Goal: Check status: Check status

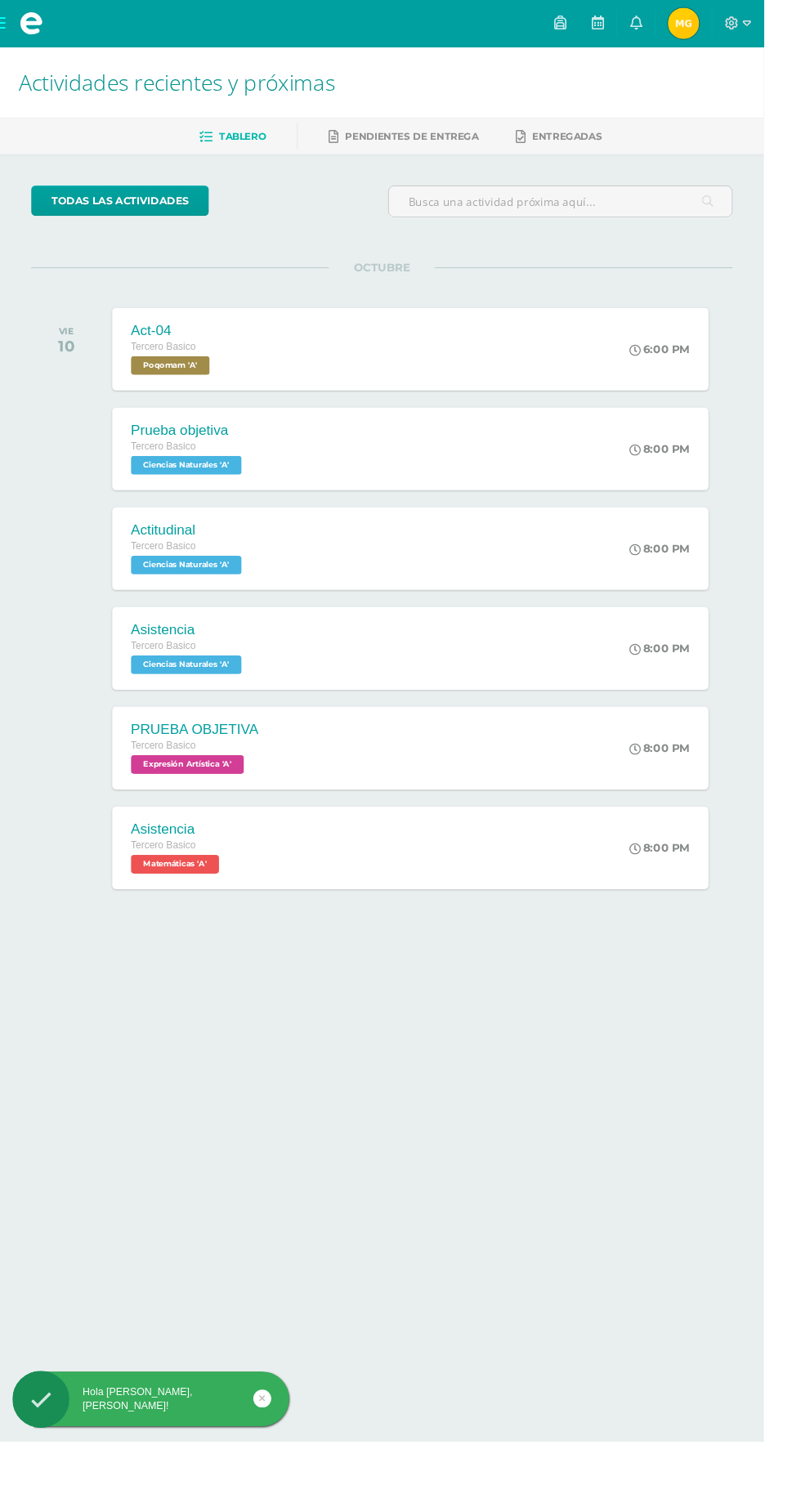
click at [736, 28] on span "[PERSON_NAME] Mi Perfil" at bounding box center [716, 24] width 39 height 33
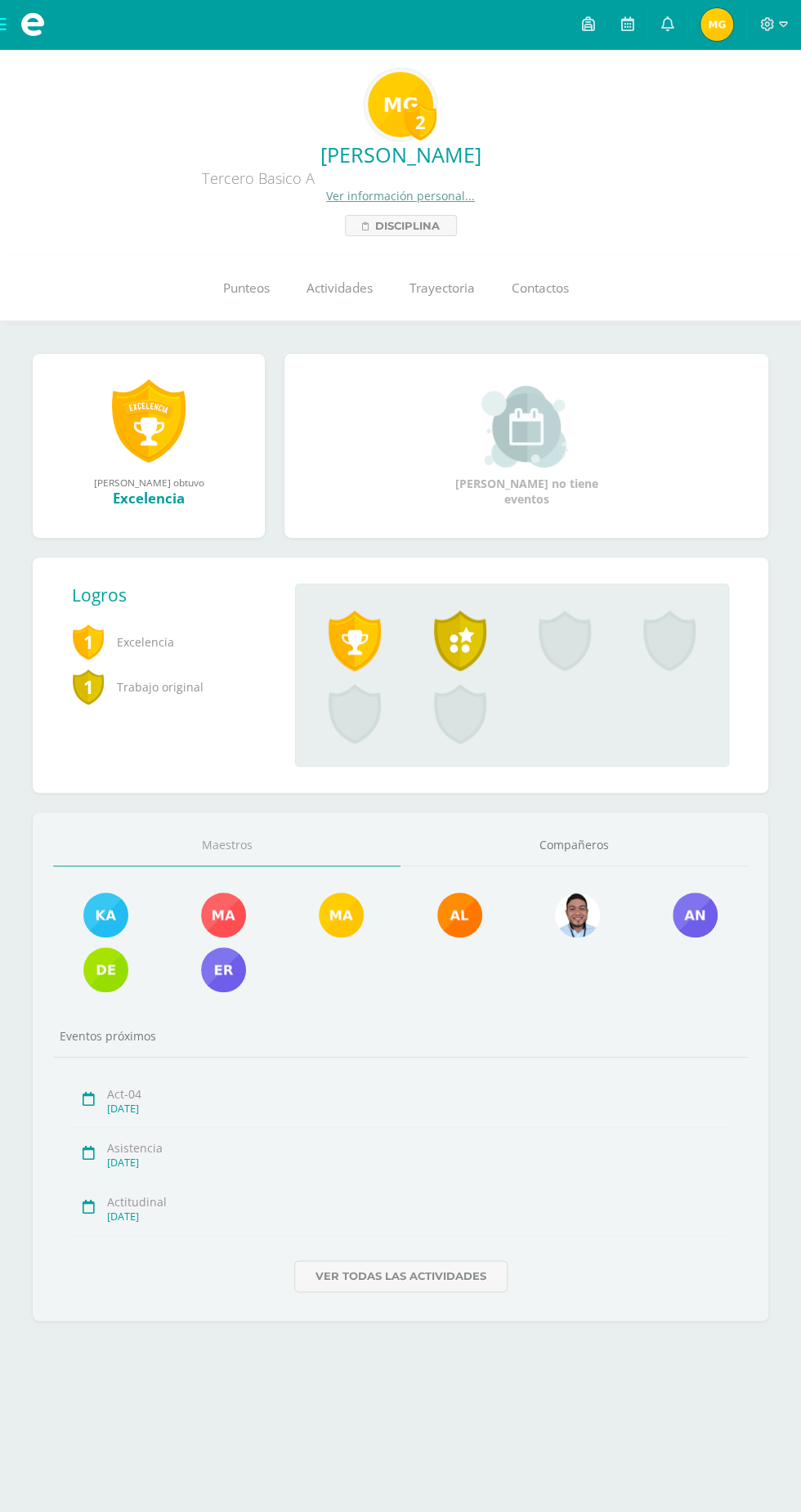
click at [423, 112] on div "2" at bounding box center [419, 122] width 33 height 38
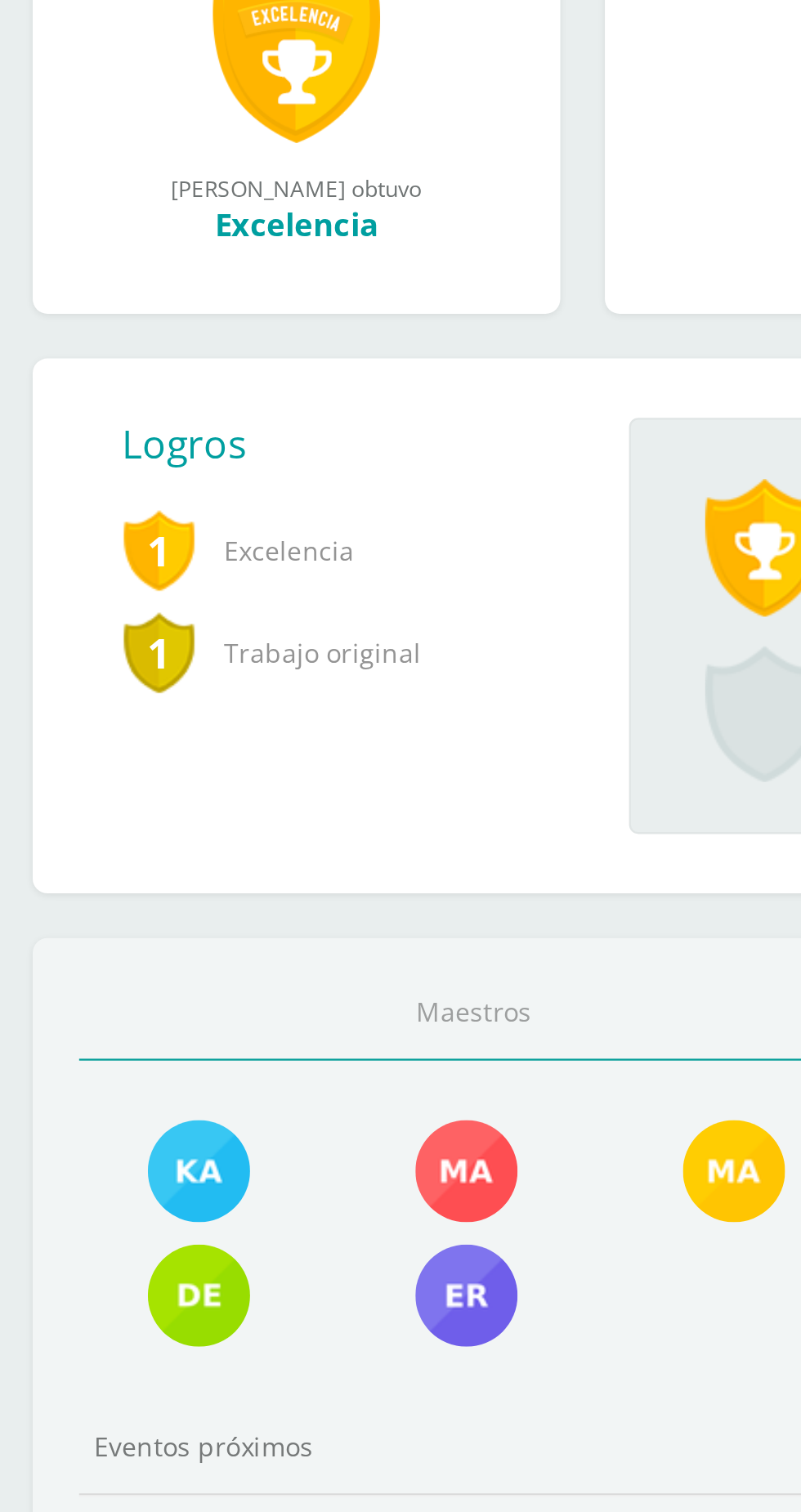
click at [103, 696] on span "1" at bounding box center [88, 686] width 33 height 38
click at [95, 676] on span "1" at bounding box center [88, 686] width 33 height 38
click at [128, 684] on span "Trabajo original" at bounding box center [170, 687] width 197 height 45
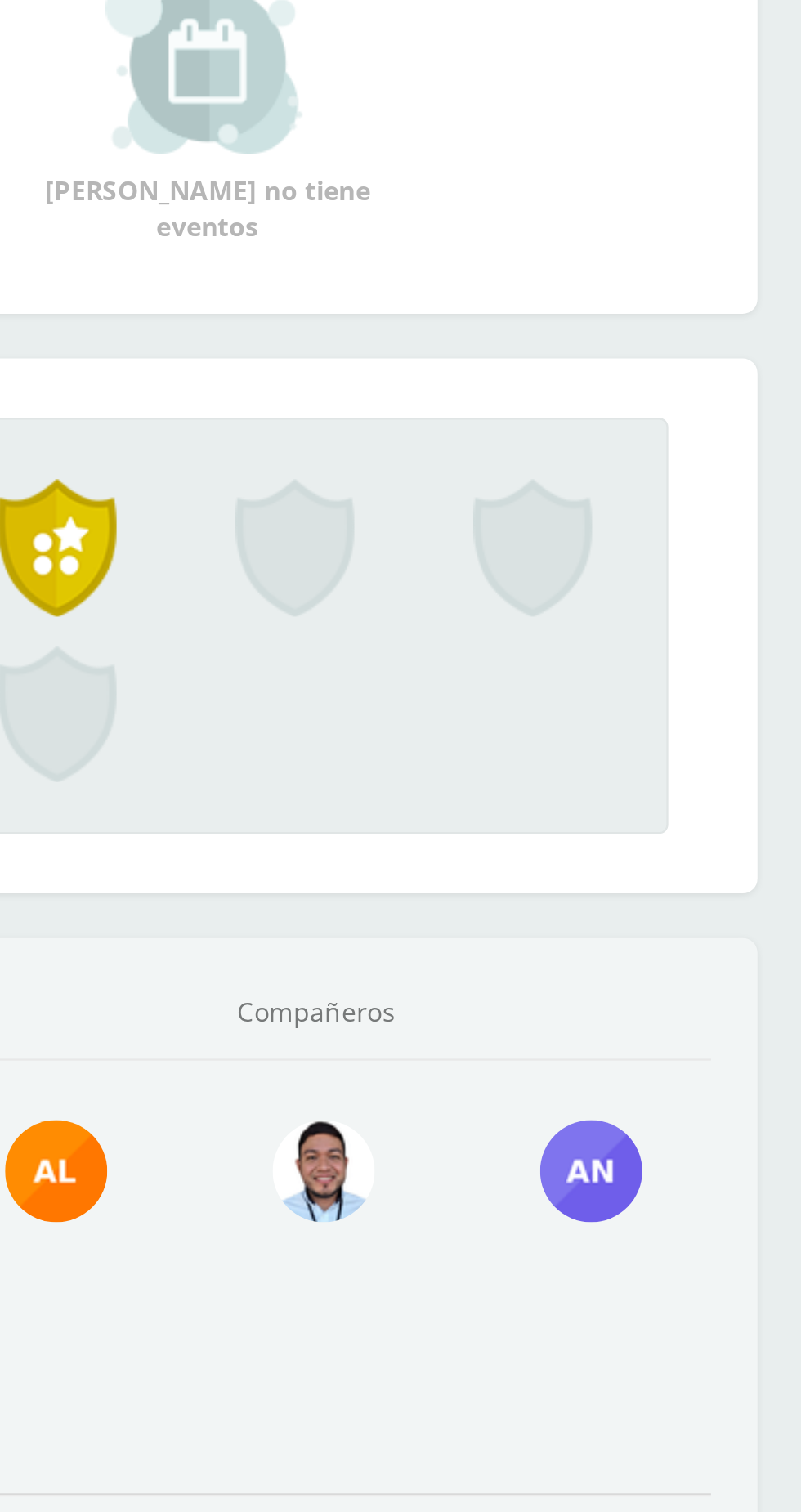
click at [471, 636] on span at bounding box center [460, 640] width 53 height 61
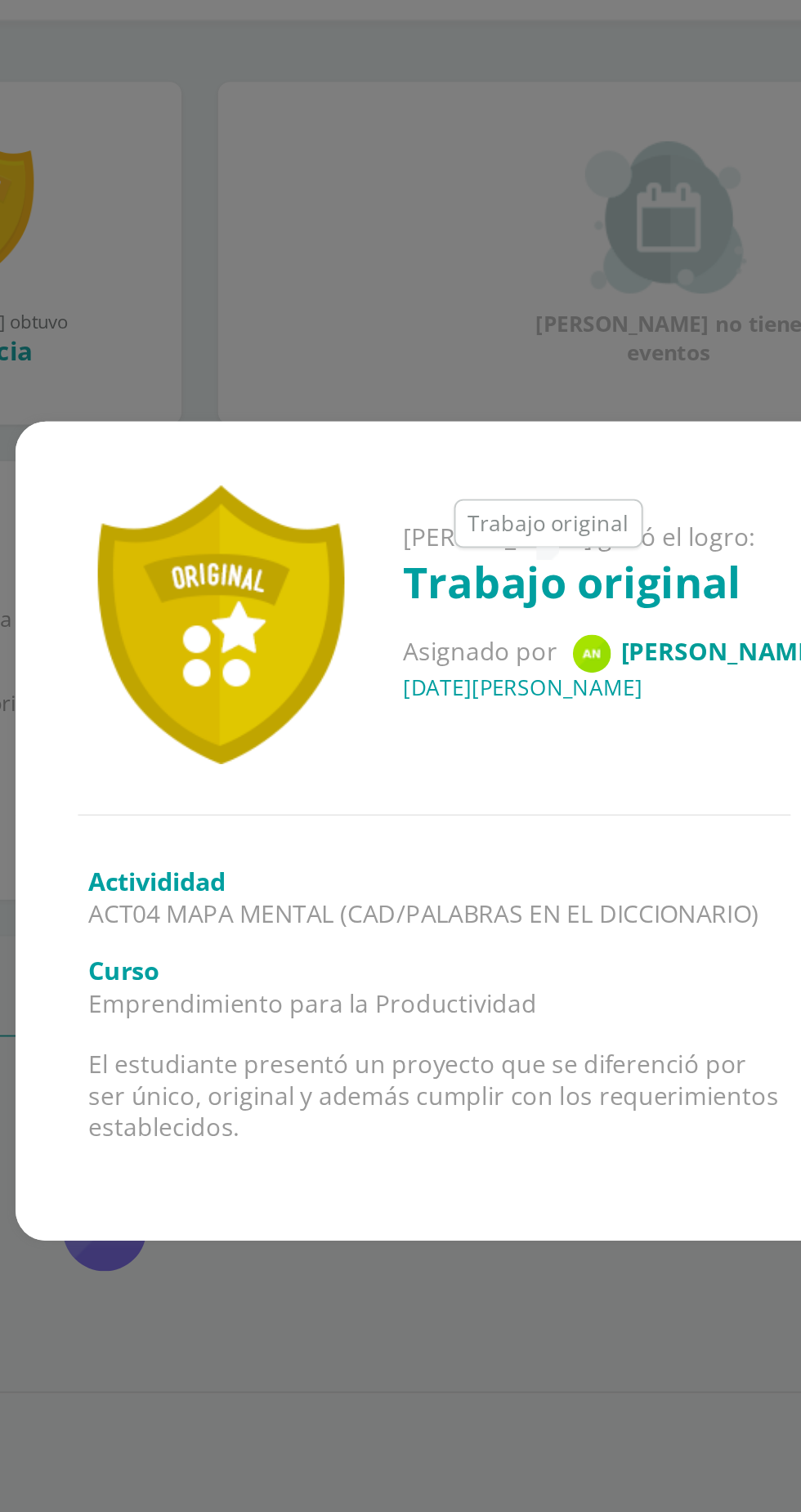
click at [467, 1058] on div "Marlyn Rebeca ganó el logro: Trabajo original Asignado por Ana Pérez 16 de Mayo…" at bounding box center [400, 756] width 801 height 1512
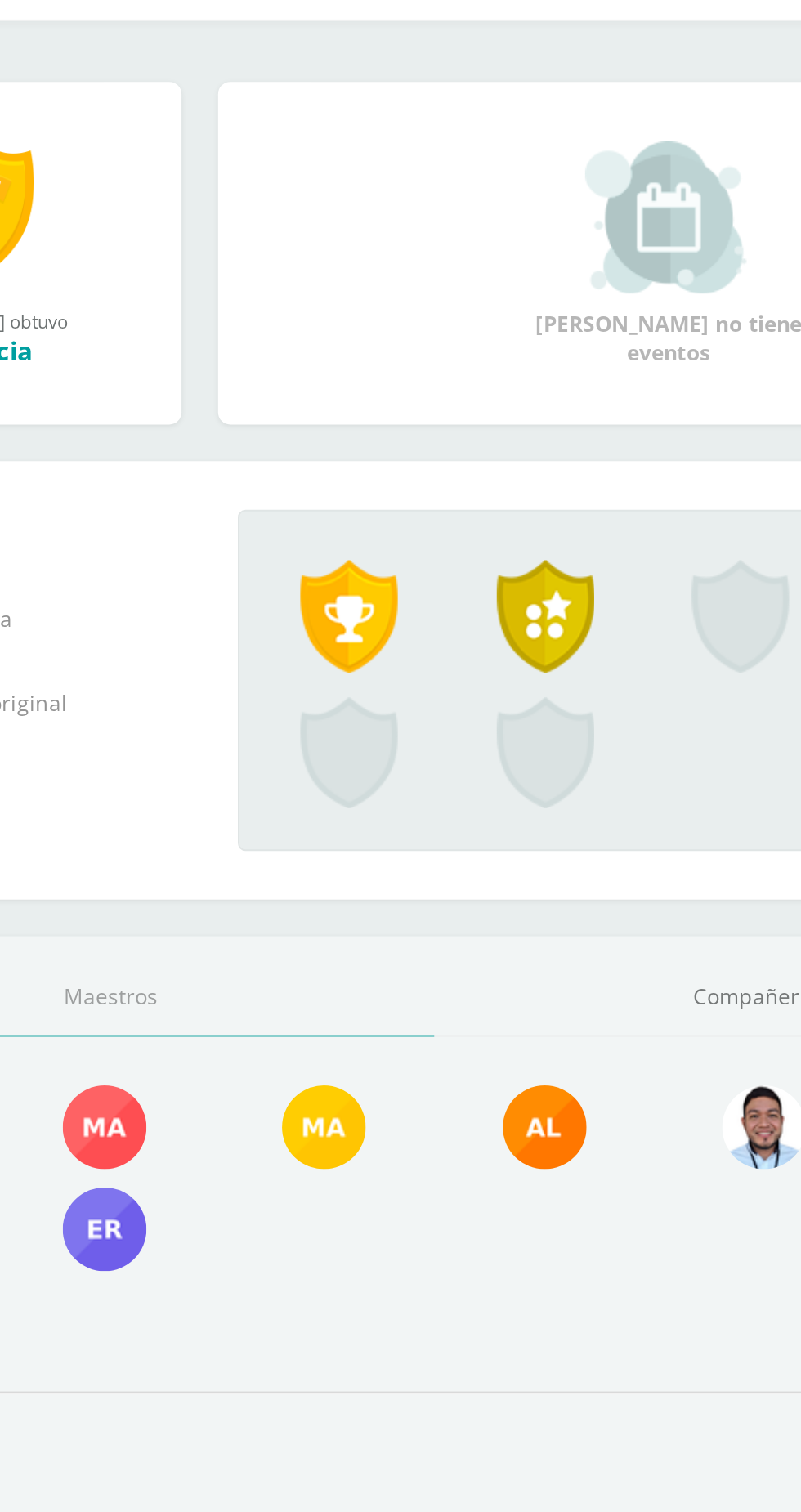
click at [353, 650] on span at bounding box center [354, 640] width 53 height 61
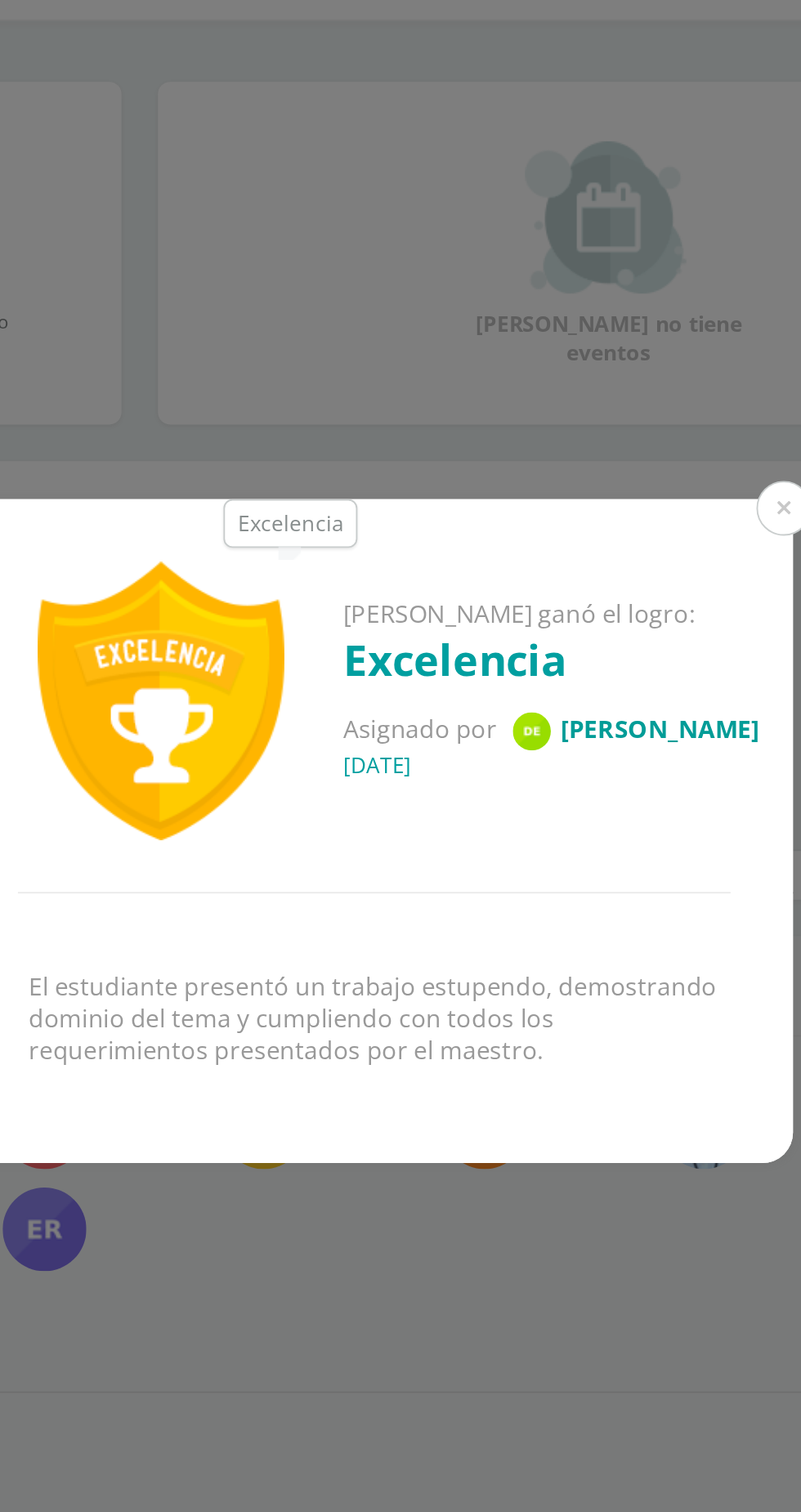
click at [494, 1055] on div "Marlyn Rebeca ganó el logro: Excelencia Asignado por Delmi 01 de Octubre del 20…" at bounding box center [400, 756] width 801 height 1512
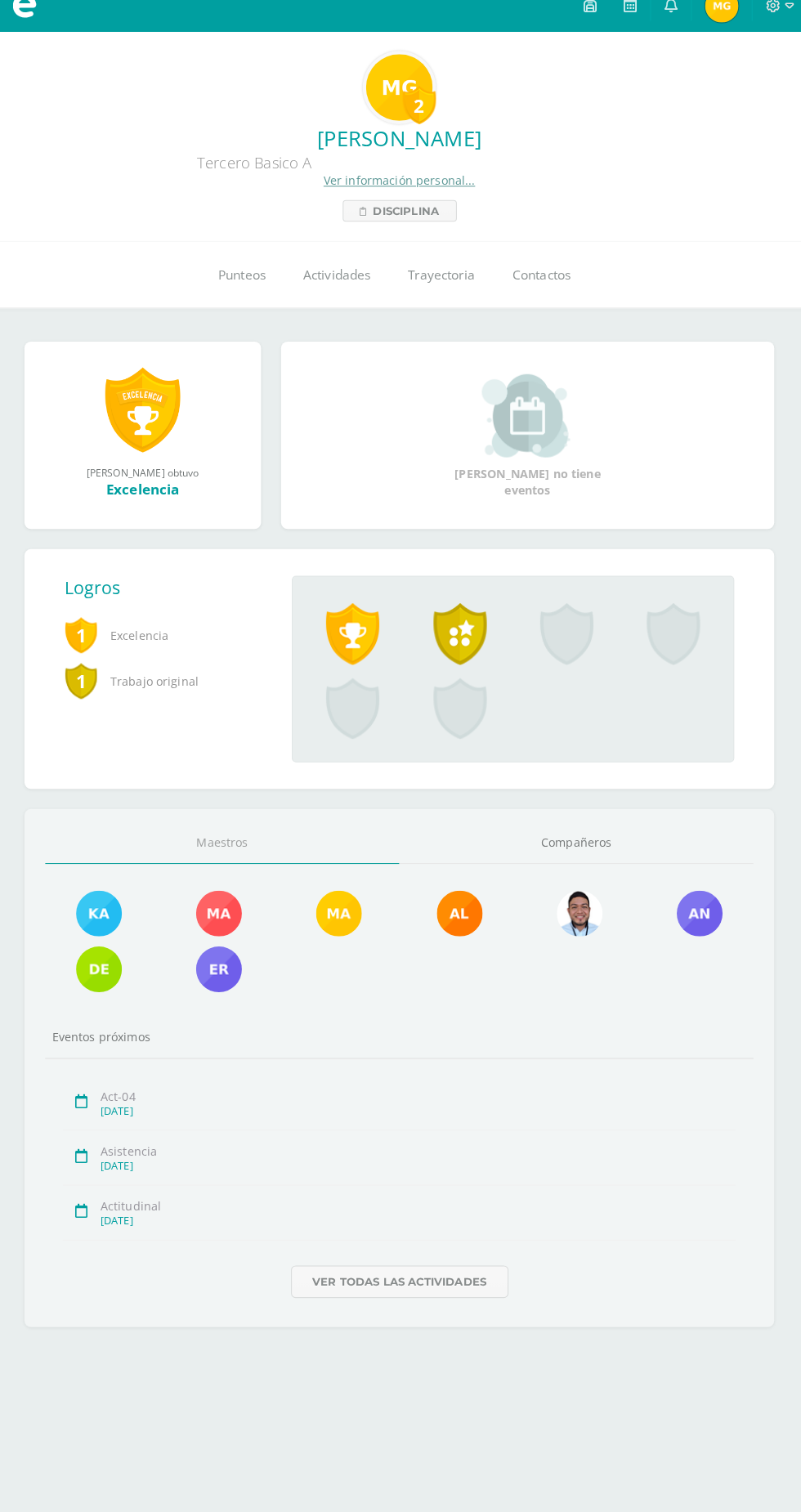
click at [223, 295] on span "Punteos" at bounding box center [247, 288] width 47 height 18
